Goal: Find contact information: Find contact information

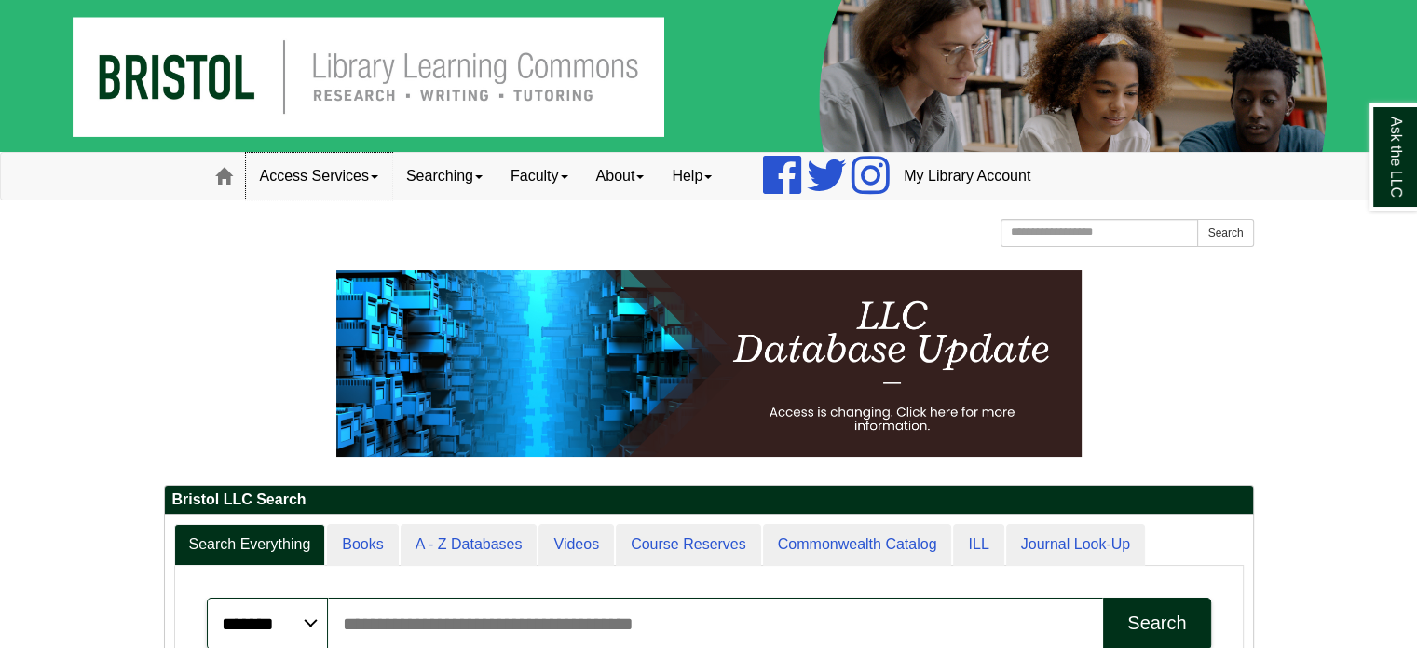
click at [376, 172] on link "Access Services" at bounding box center [319, 176] width 146 height 47
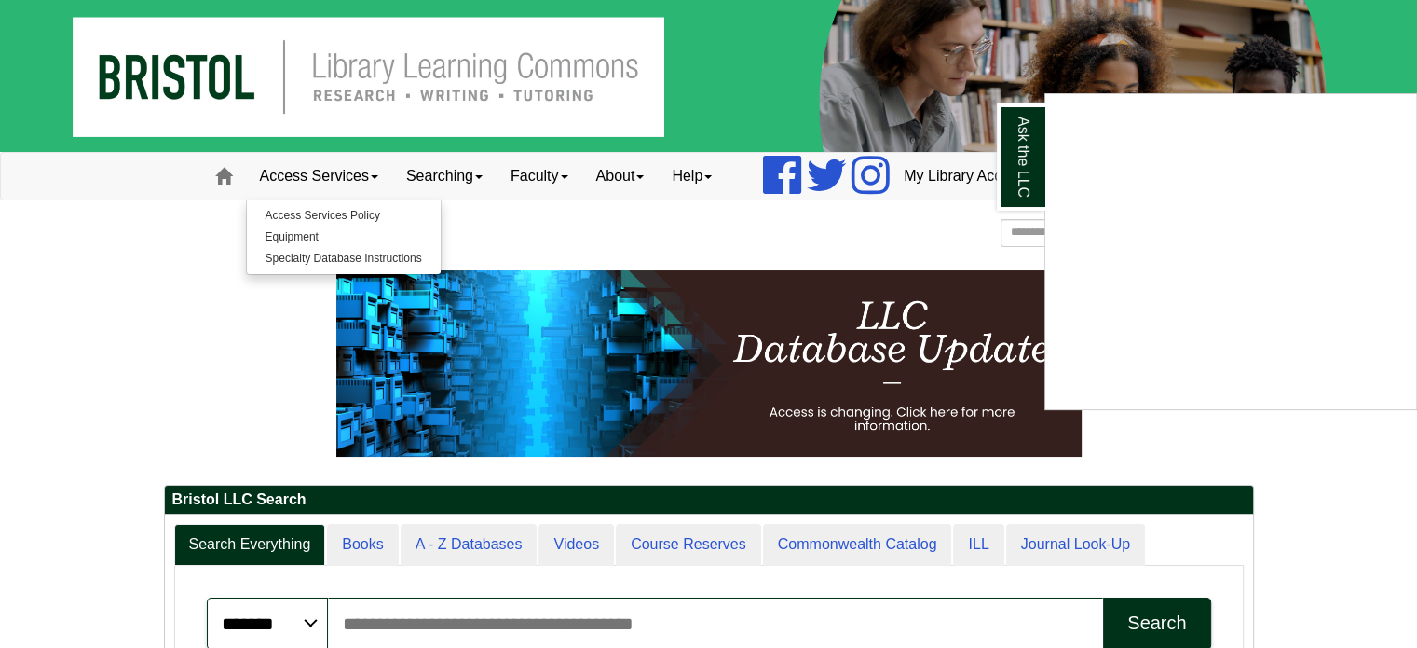
click at [478, 180] on div "Ask the LLC" at bounding box center [708, 324] width 1417 height 648
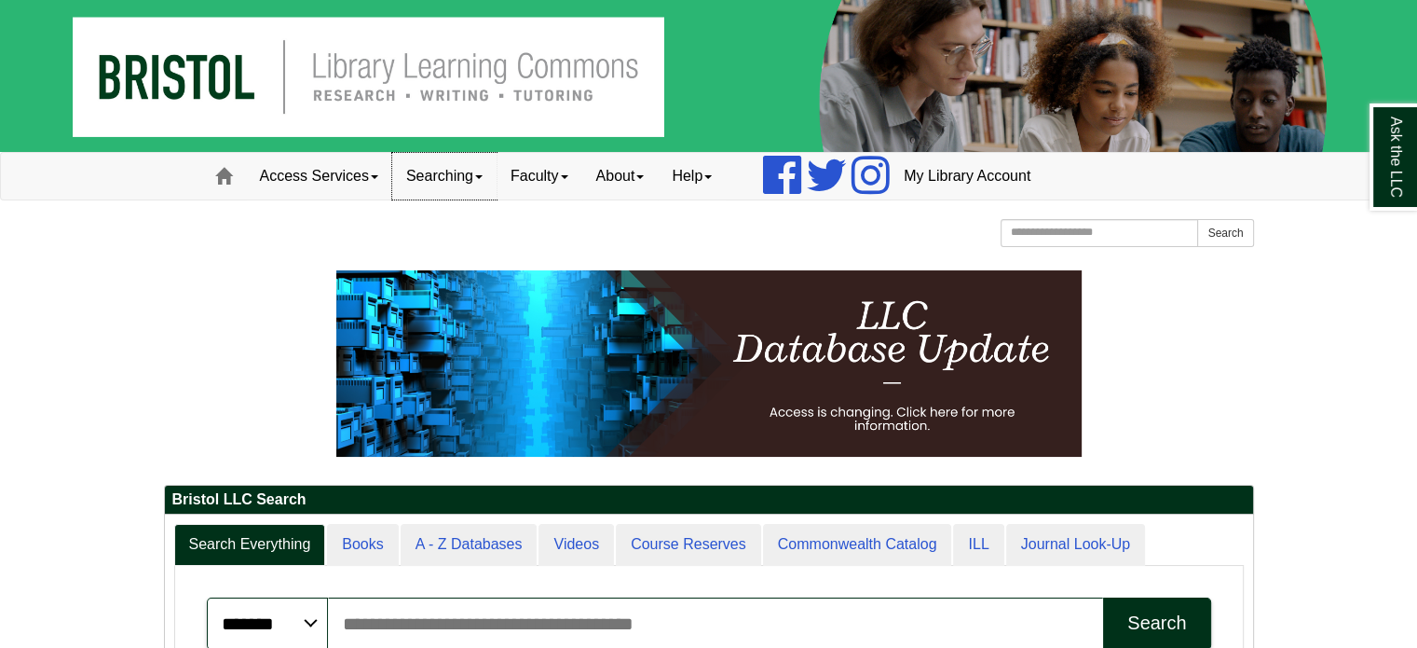
click at [478, 174] on link "Searching" at bounding box center [444, 176] width 104 height 47
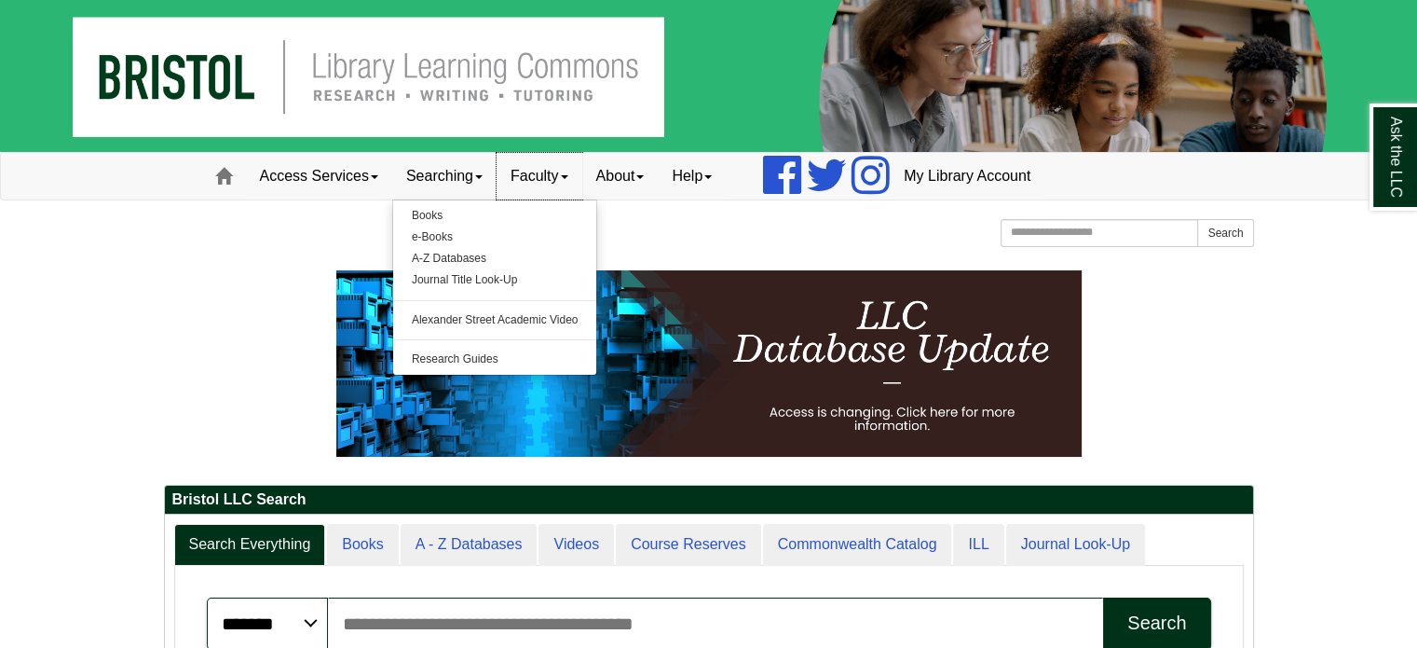
click at [568, 175] on span at bounding box center [564, 177] width 7 height 4
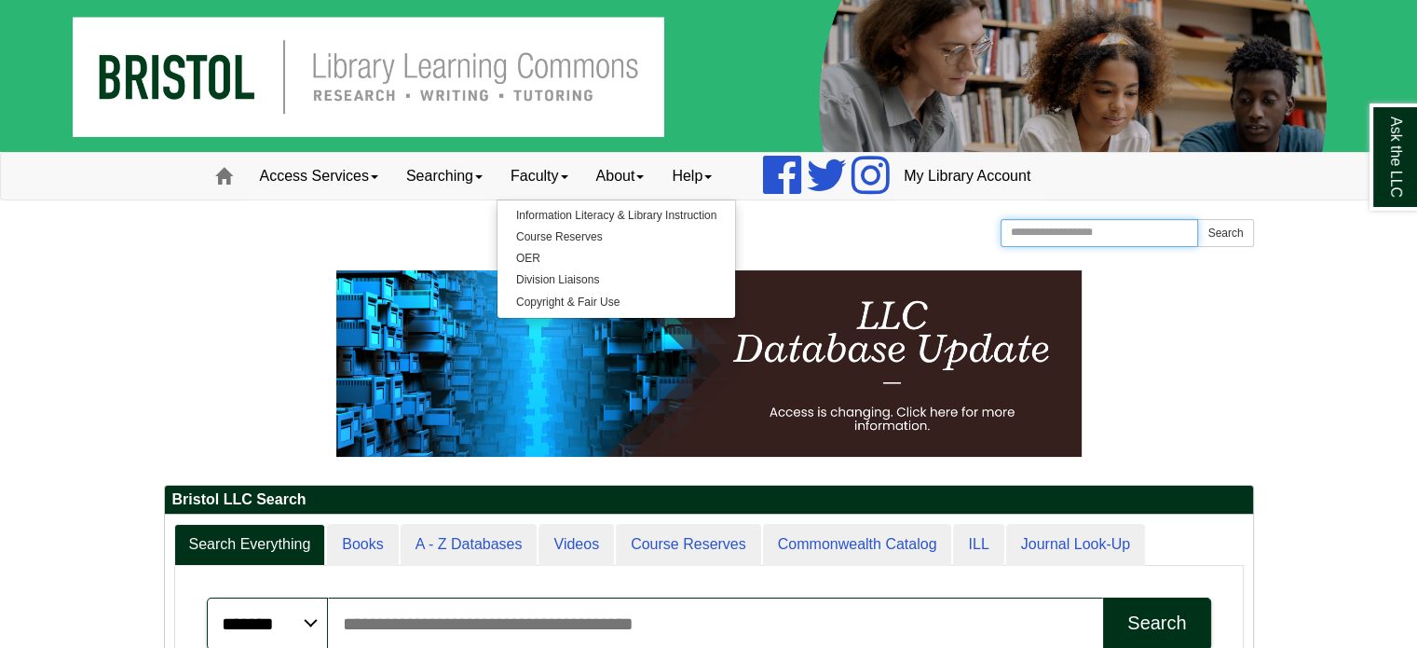
click at [1052, 234] on input "Search the Website" at bounding box center [1100, 233] width 198 height 28
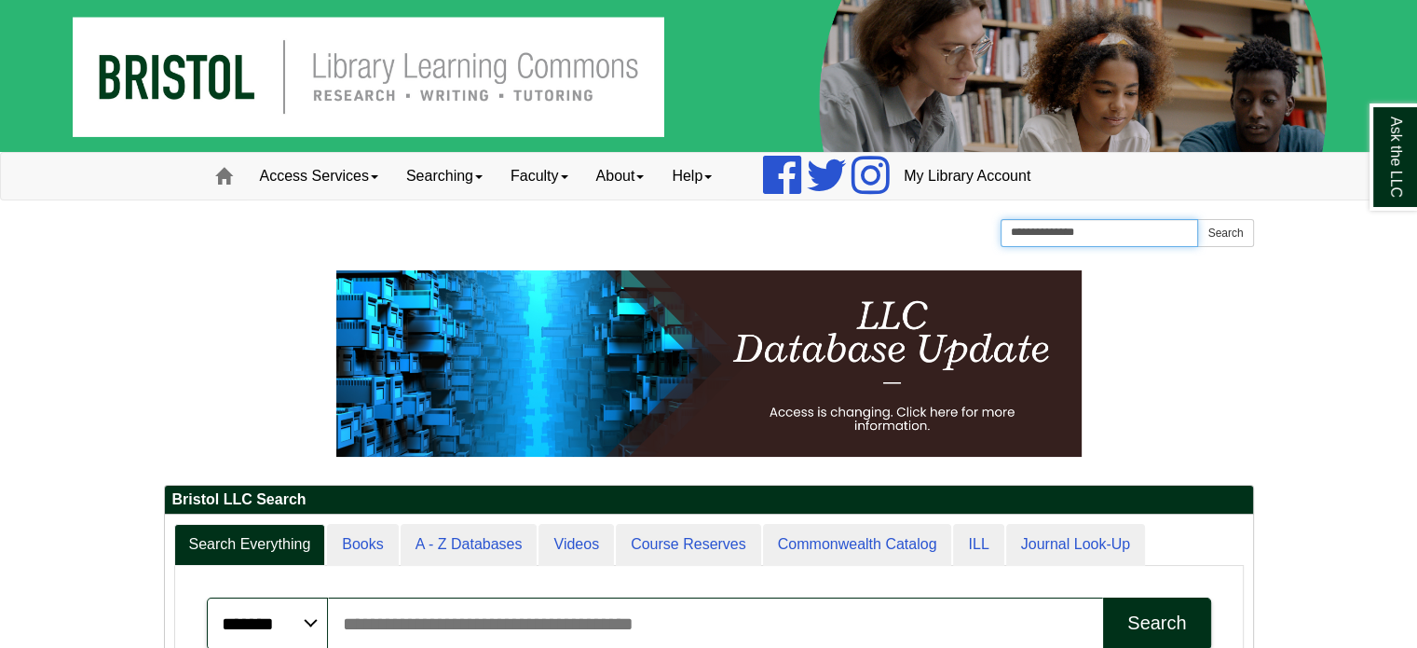
type input "**********"
click at [1198, 219] on button "Search" at bounding box center [1226, 233] width 56 height 28
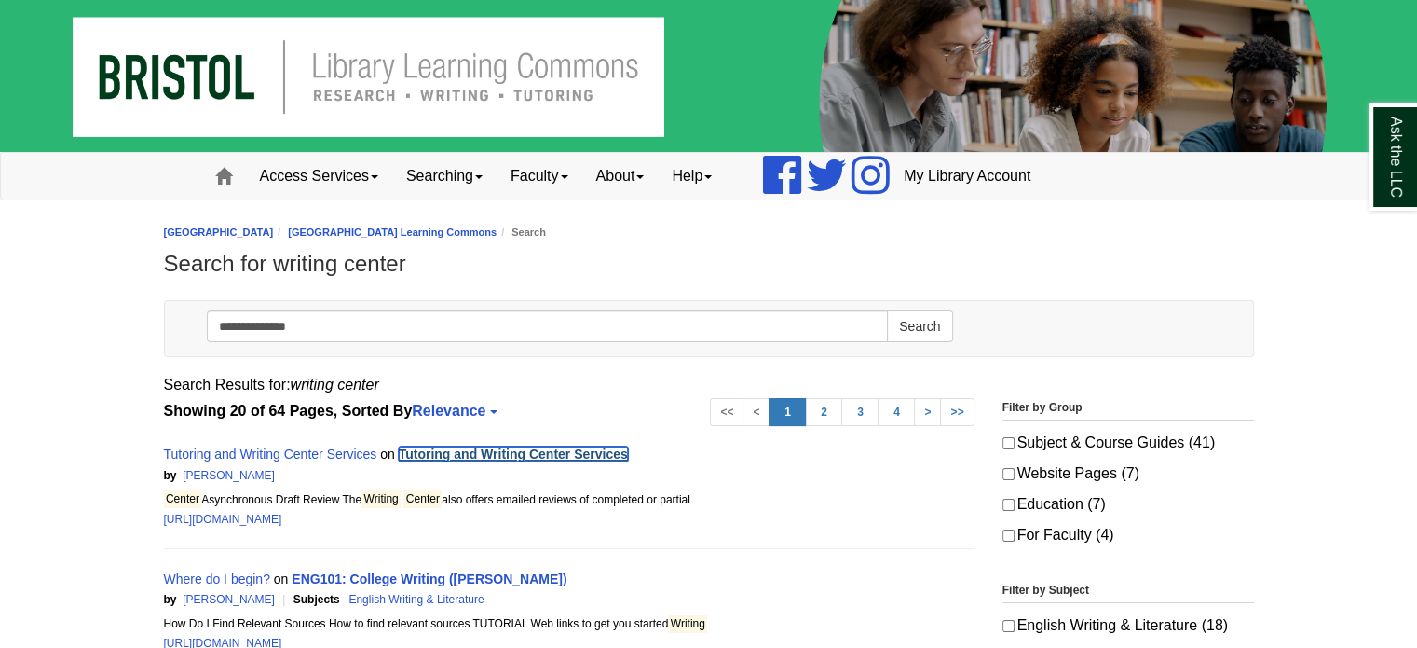
click at [445, 446] on link "Tutoring and Writing Center Services" at bounding box center [513, 453] width 229 height 15
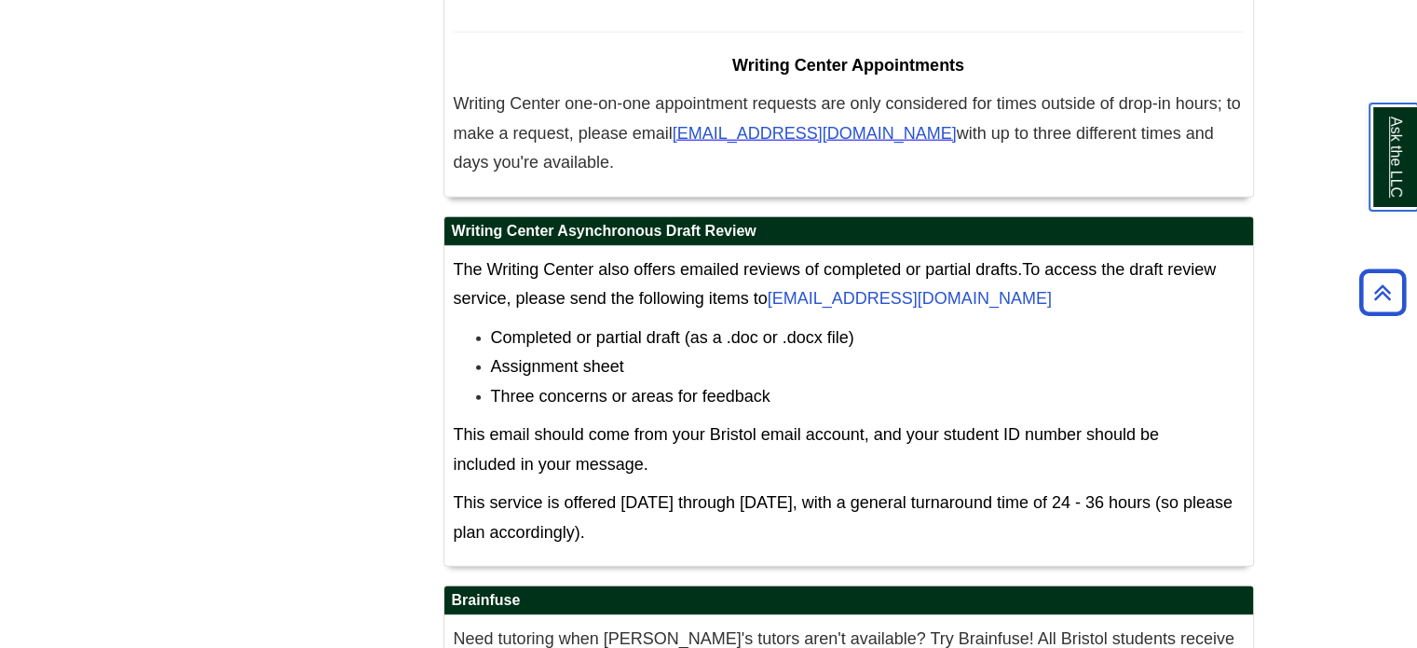
scroll to position [11627, 0]
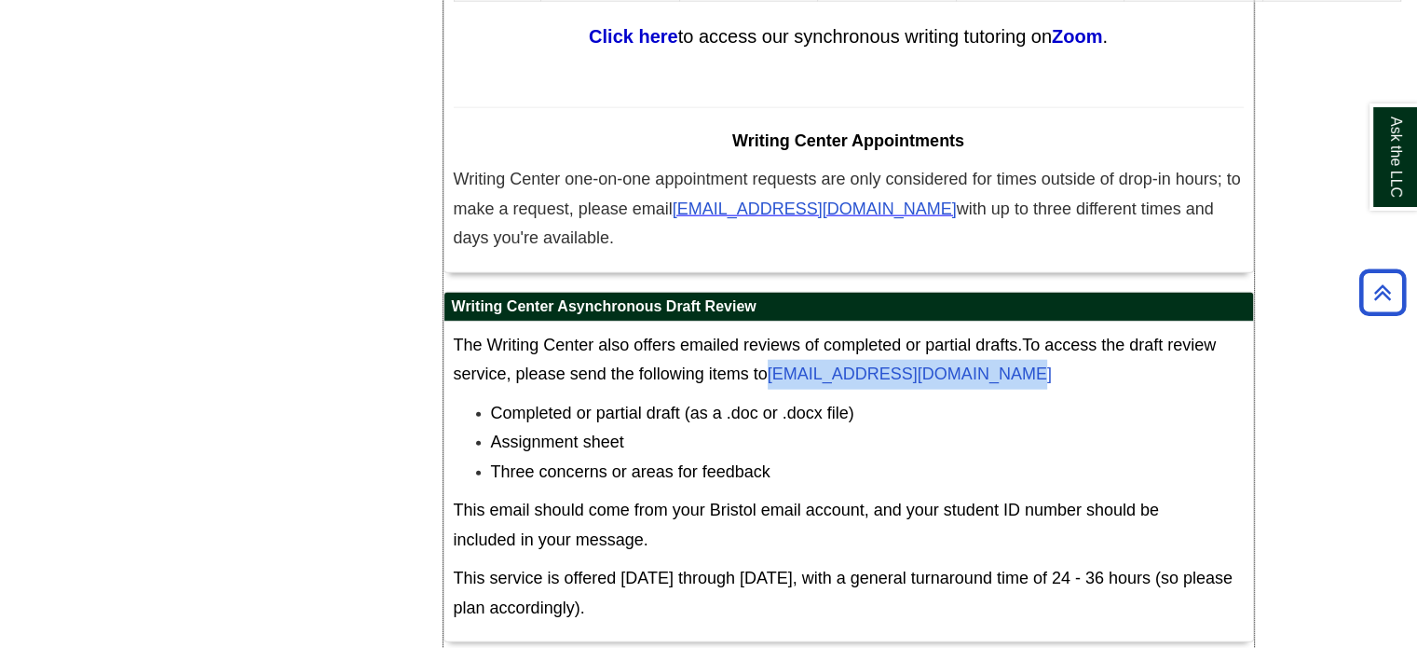
drag, startPoint x: 1006, startPoint y: 222, endPoint x: 779, endPoint y: 234, distance: 226.8
click at [779, 331] on p "The Writing Center also offers emailed reviews of completed or partial drafts. …" at bounding box center [849, 360] width 790 height 59
copy link "[EMAIL_ADDRESS][DOMAIN_NAME]"
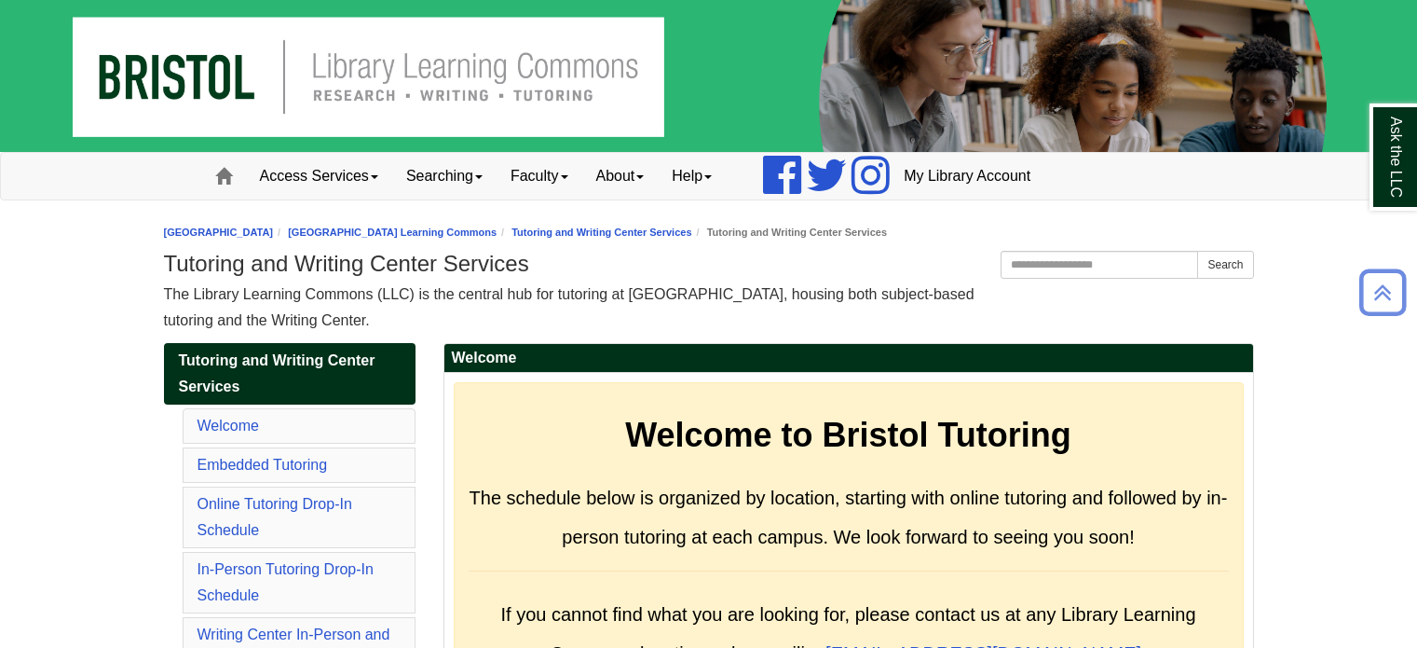
scroll to position [9711, 0]
